Goal: Navigation & Orientation: Find specific page/section

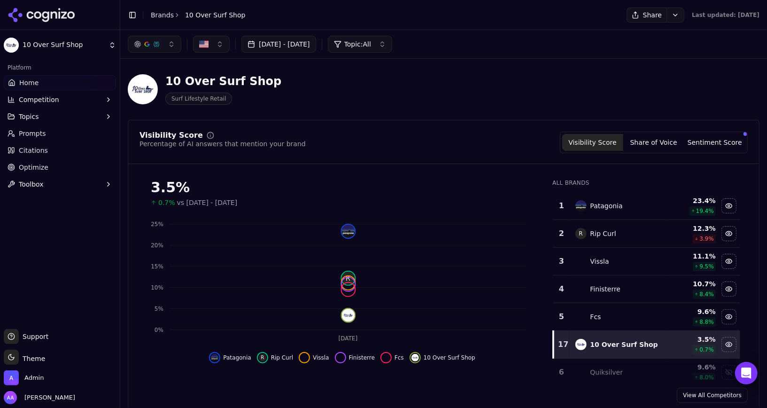
click at [357, 163] on div "Visibility Score Percentage of AI answers that mention your brand Visibility Sc…" at bounding box center [444, 267] width 632 height 295
click at [169, 16] on link "Brands" at bounding box center [162, 15] width 23 height 8
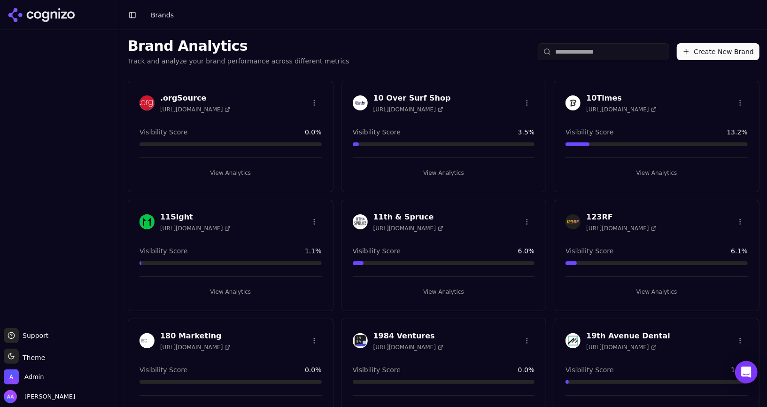
click at [380, 43] on div "Brand Analytics Track and analyze your brand performance across different metri…" at bounding box center [443, 51] width 647 height 43
click at [290, 7] on header "Toggle Sidebar Brands" at bounding box center [443, 15] width 647 height 30
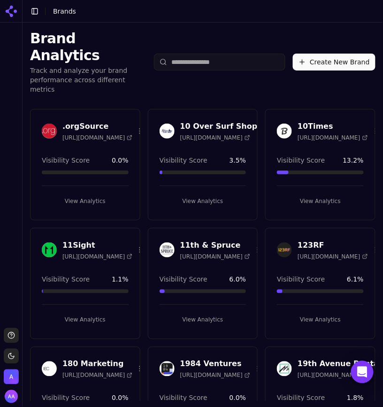
click at [223, 64] on div "Brand Analytics Track and analyze your brand performance across different metri…" at bounding box center [203, 62] width 361 height 79
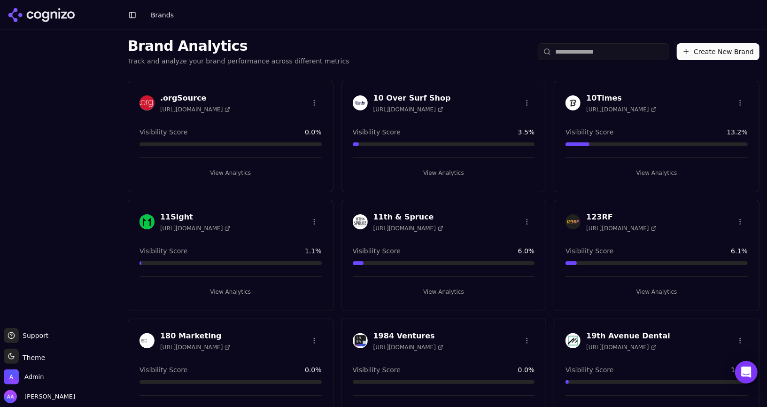
click at [371, 14] on header "Toggle Sidebar Brands" at bounding box center [443, 15] width 647 height 30
click at [470, 57] on div "Brand Analytics Track and analyze your brand performance across different metri…" at bounding box center [443, 51] width 647 height 43
click at [357, 101] on img at bounding box center [360, 102] width 15 height 15
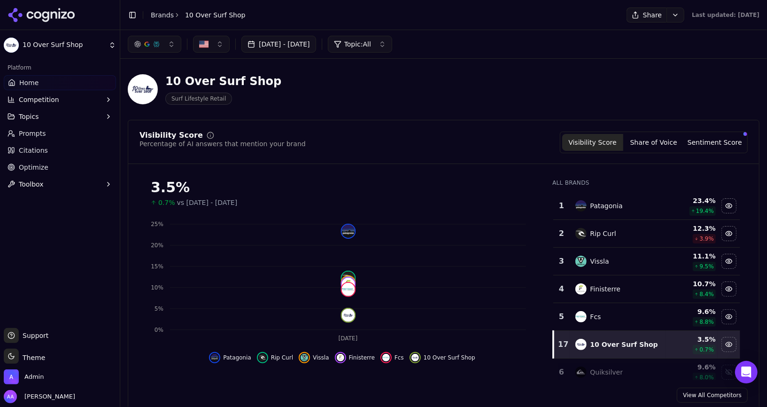
click at [157, 15] on link "Brands" at bounding box center [162, 15] width 23 height 8
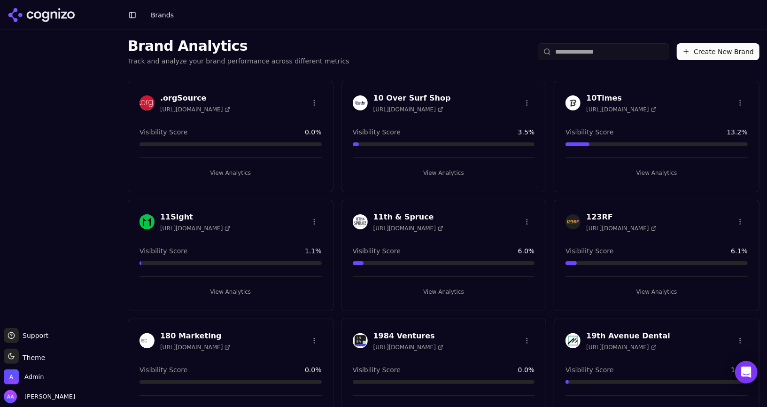
click at [281, 31] on div "Brand Analytics Track and analyze your brand performance across different metri…" at bounding box center [443, 51] width 647 height 43
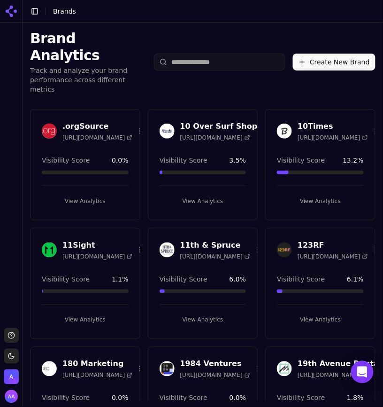
click at [229, 26] on div "Brand Analytics Track and analyze your brand performance across different metri…" at bounding box center [203, 62] width 361 height 79
